Goal: Task Accomplishment & Management: Manage account settings

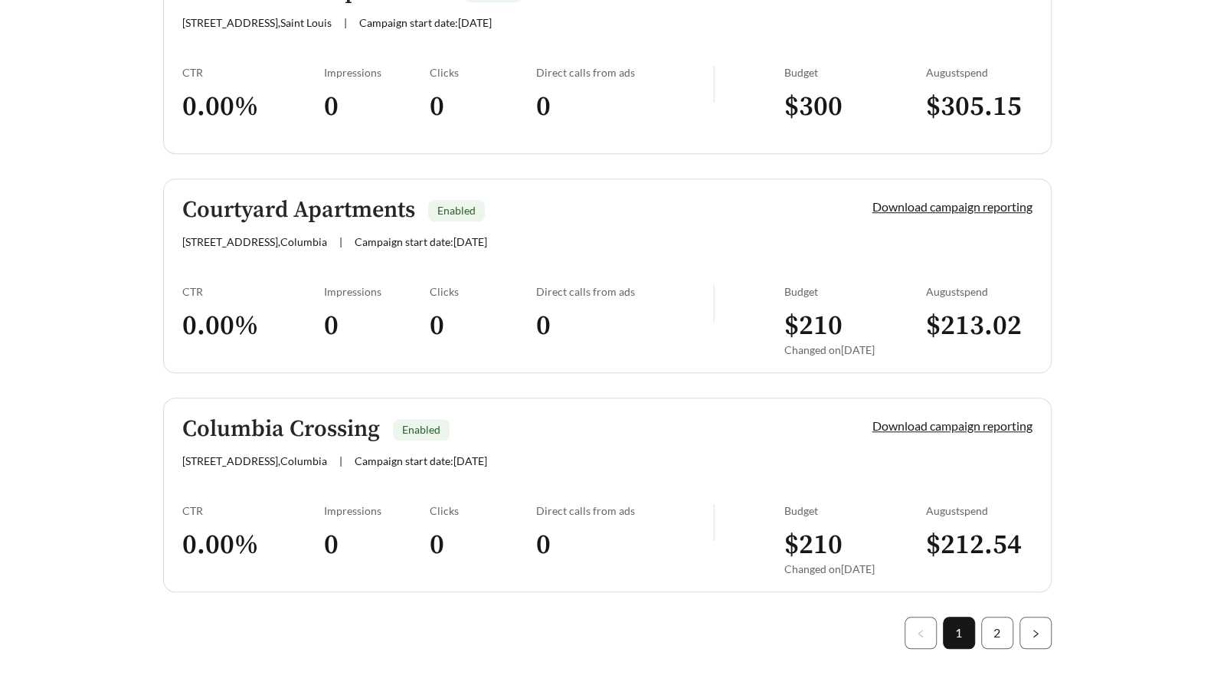
scroll to position [4294, 0]
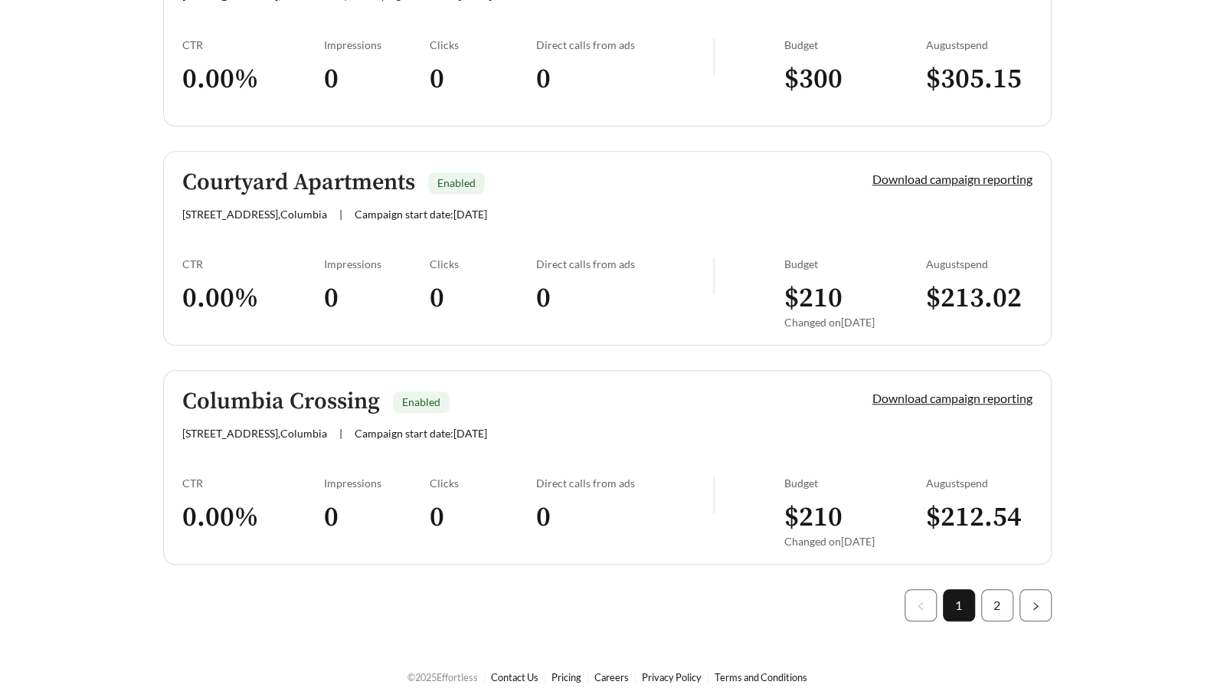
click at [474, 431] on link "Columbia Crossing Enabled 2206 Whitegate Dr , Columbia | Campaign start date: 2…" at bounding box center [607, 467] width 888 height 194
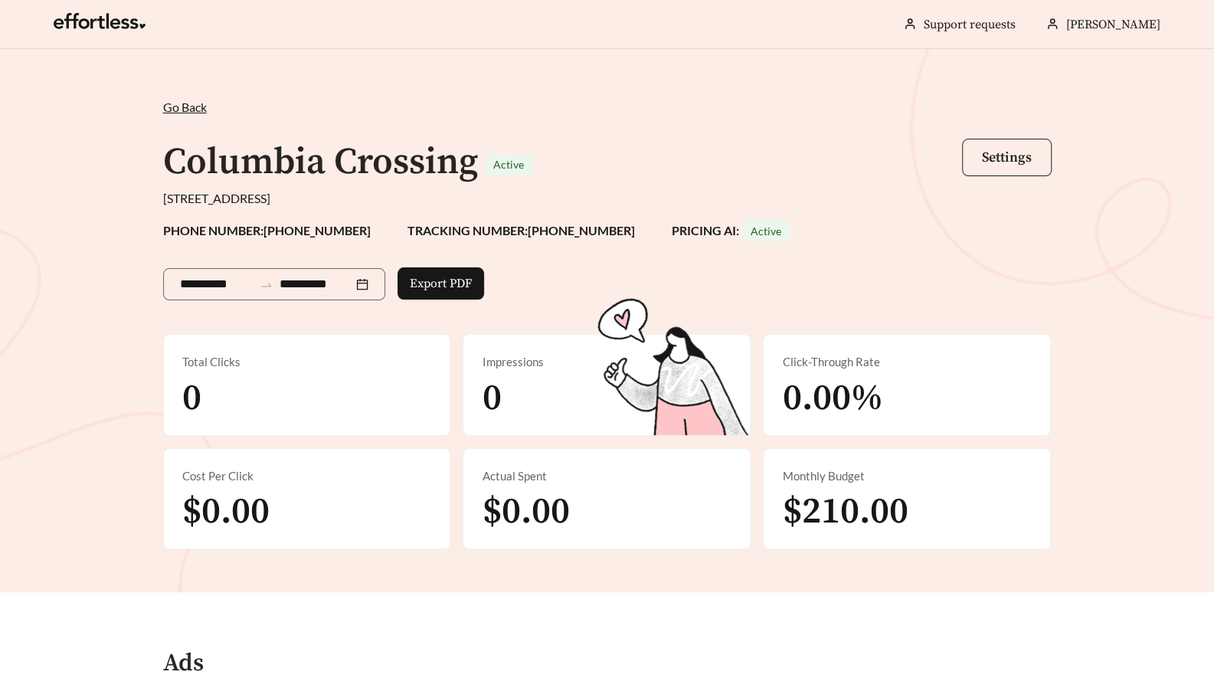
click at [1010, 163] on span "Settings" at bounding box center [1007, 158] width 50 height 18
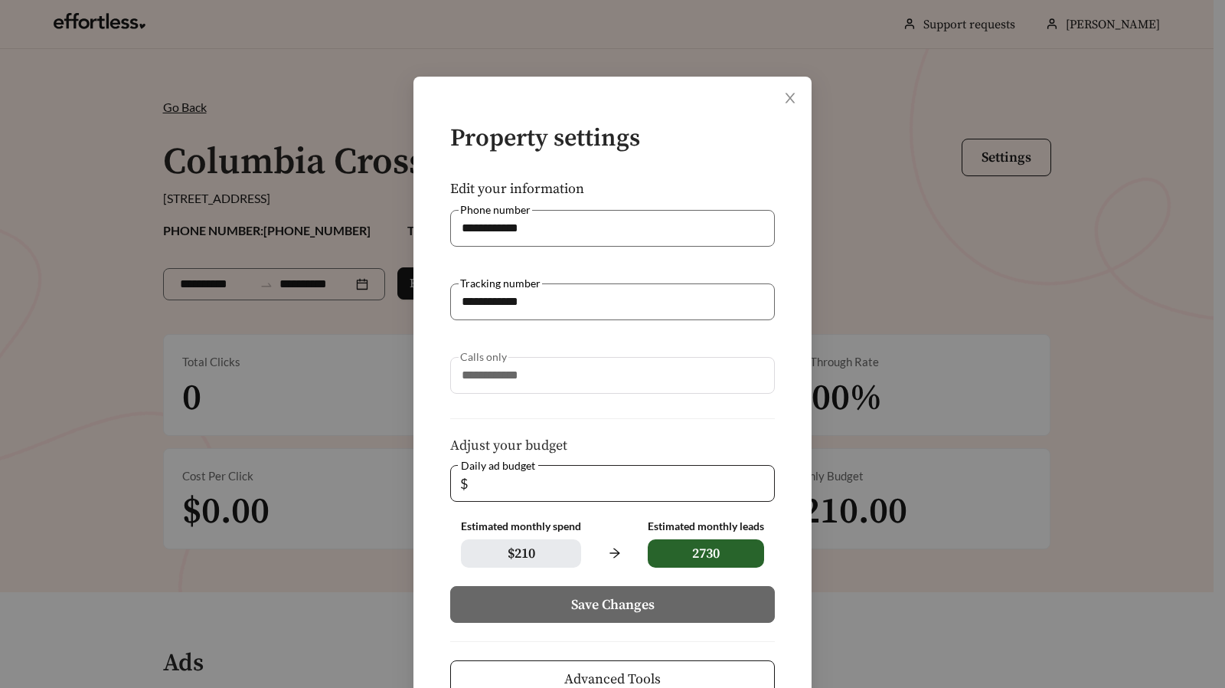
click at [499, 492] on input "*" at bounding box center [618, 483] width 294 height 35
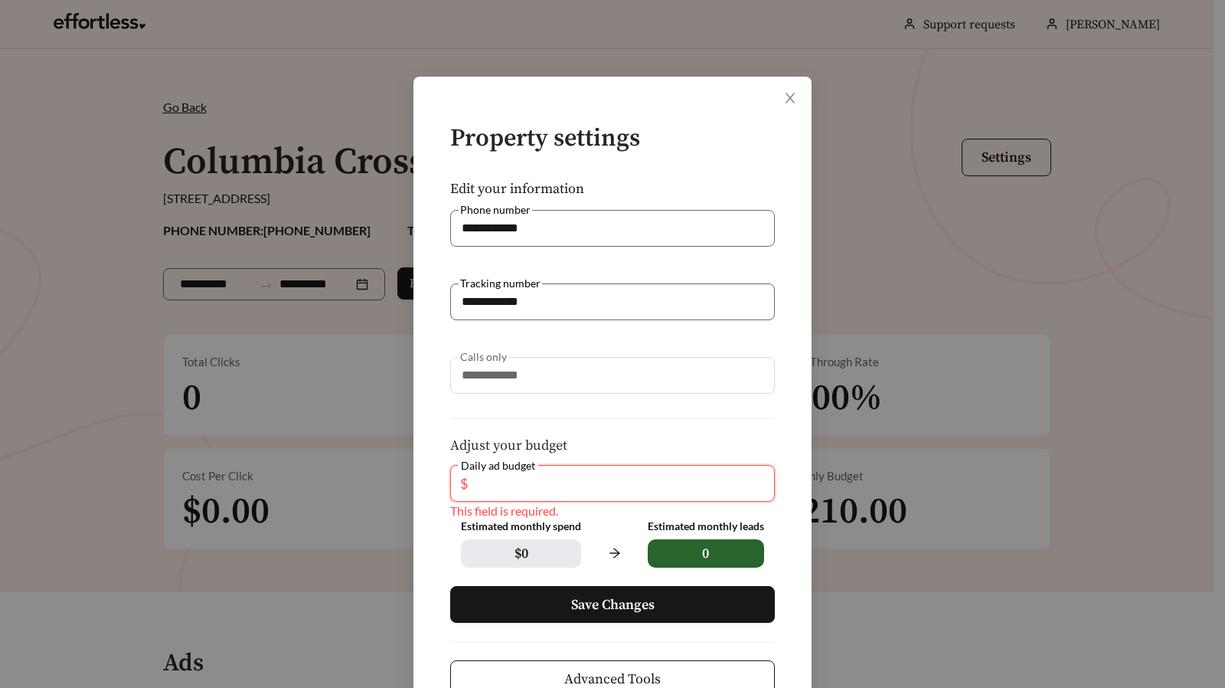
type input "*"
type input "**"
click at [594, 603] on span "Save Changes" at bounding box center [612, 604] width 83 height 21
